Goal: Task Accomplishment & Management: Manage account settings

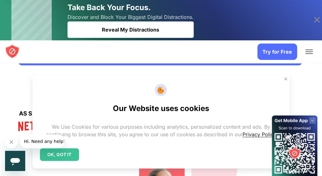
click at [0, 0] on span "Add to Chrome" at bounding box center [0, 0] width 0 height 0
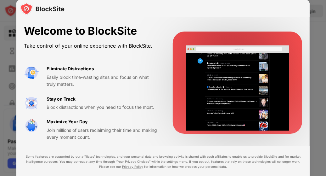
scroll to position [10, 0]
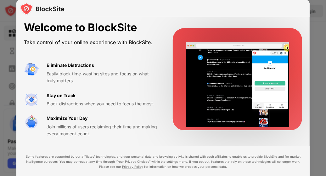
click at [313, 26] on div at bounding box center [163, 88] width 326 height 176
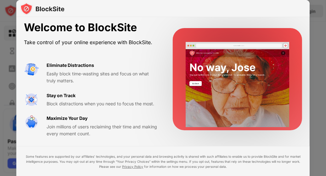
click at [279, 94] on video at bounding box center [238, 85] width 104 height 92
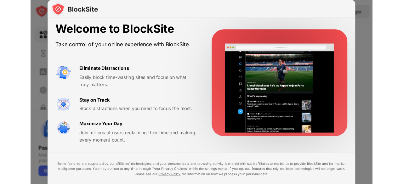
scroll to position [0, 0]
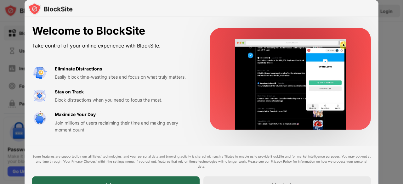
click at [149, 175] on div "I Accept" at bounding box center [116, 185] width 168 height 18
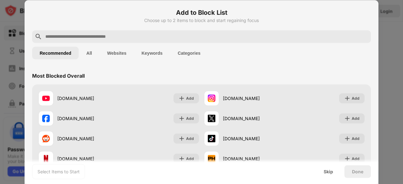
click at [127, 42] on div at bounding box center [201, 36] width 339 height 13
click at [122, 40] on input "text" at bounding box center [207, 37] width 324 height 8
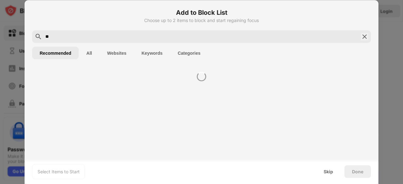
type input "**"
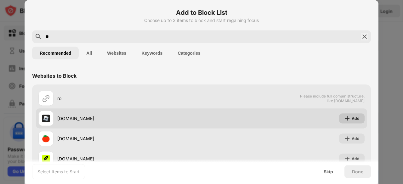
click at [326, 119] on div "Add" at bounding box center [356, 118] width 8 height 6
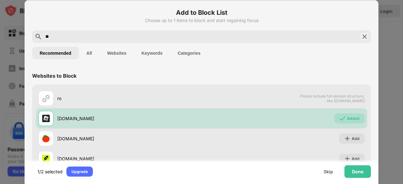
click at [140, 5] on div "Add to Block List Choose up to 1 items to block and start regaining focus ** Re…" at bounding box center [202, 122] width 354 height 244
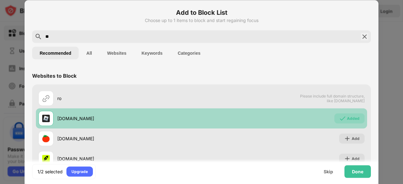
scroll to position [43, 0]
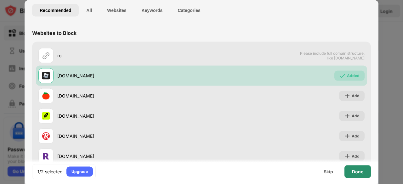
click at [326, 165] on div "Done" at bounding box center [358, 171] width 26 height 13
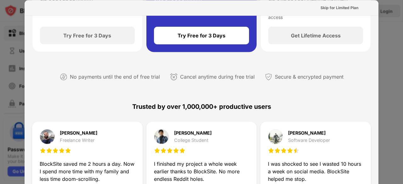
scroll to position [0, 0]
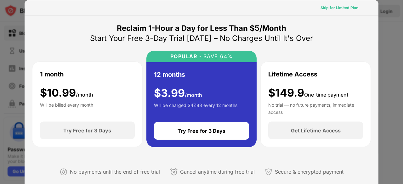
click at [326, 9] on div "Skip for Limited Plan" at bounding box center [340, 7] width 38 height 6
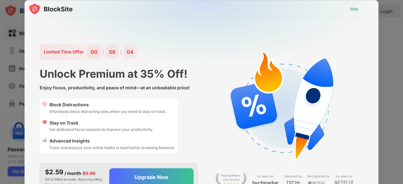
click at [326, 10] on div "Skip" at bounding box center [354, 9] width 8 height 6
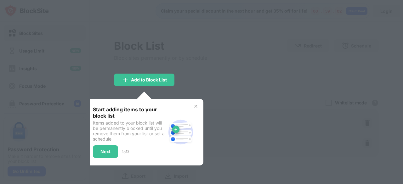
click at [233, 38] on div at bounding box center [201, 92] width 403 height 184
click at [197, 107] on img at bounding box center [195, 106] width 5 height 5
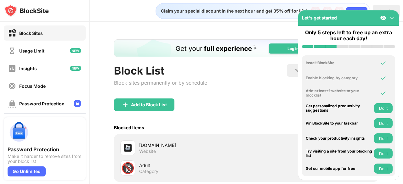
scroll to position [69, 0]
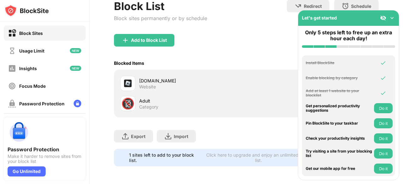
click at [326, 19] on img at bounding box center [392, 18] width 6 height 6
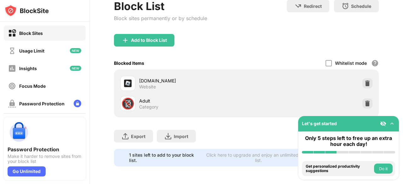
click at [326, 123] on img at bounding box center [392, 124] width 6 height 6
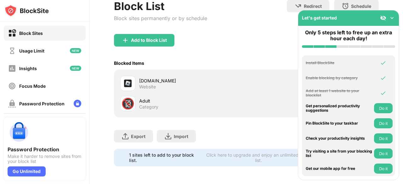
click at [239, 27] on div "Block List Block sites permanently or by schedule Redirect Choose a site to be …" at bounding box center [246, 17] width 265 height 34
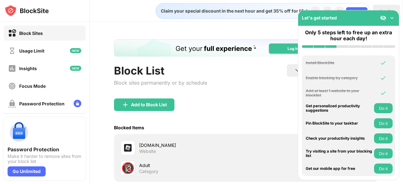
click at [218, 88] on div "Block List Block sites permanently or by schedule Redirect Choose a site to be …" at bounding box center [246, 81] width 265 height 34
click at [282, 26] on div "Block List Block sites permanently or by schedule Redirect Choose a site to be …" at bounding box center [246, 135] width 313 height 227
click at [326, 17] on img at bounding box center [392, 18] width 6 height 6
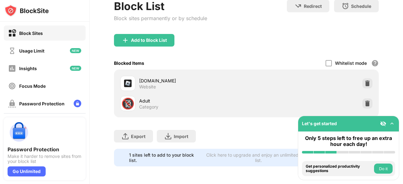
scroll to position [69, 0]
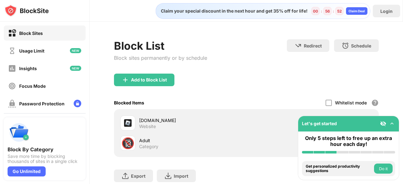
scroll to position [44, 0]
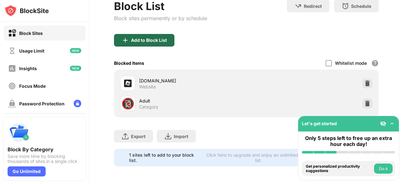
click at [128, 37] on img at bounding box center [126, 41] width 8 height 8
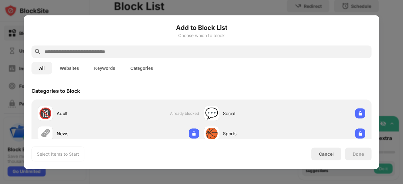
click at [123, 51] on input "text" at bounding box center [206, 52] width 325 height 8
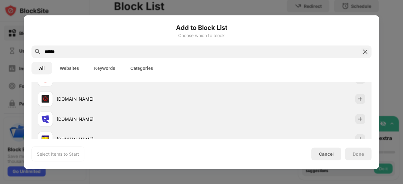
scroll to position [75, 0]
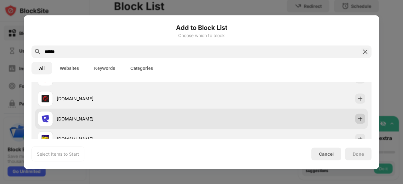
type input "******"
click at [356, 122] on div at bounding box center [360, 119] width 10 height 10
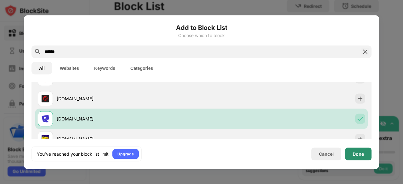
click at [355, 156] on div "Done" at bounding box center [358, 153] width 11 height 5
